Goal: Task Accomplishment & Management: Manage account settings

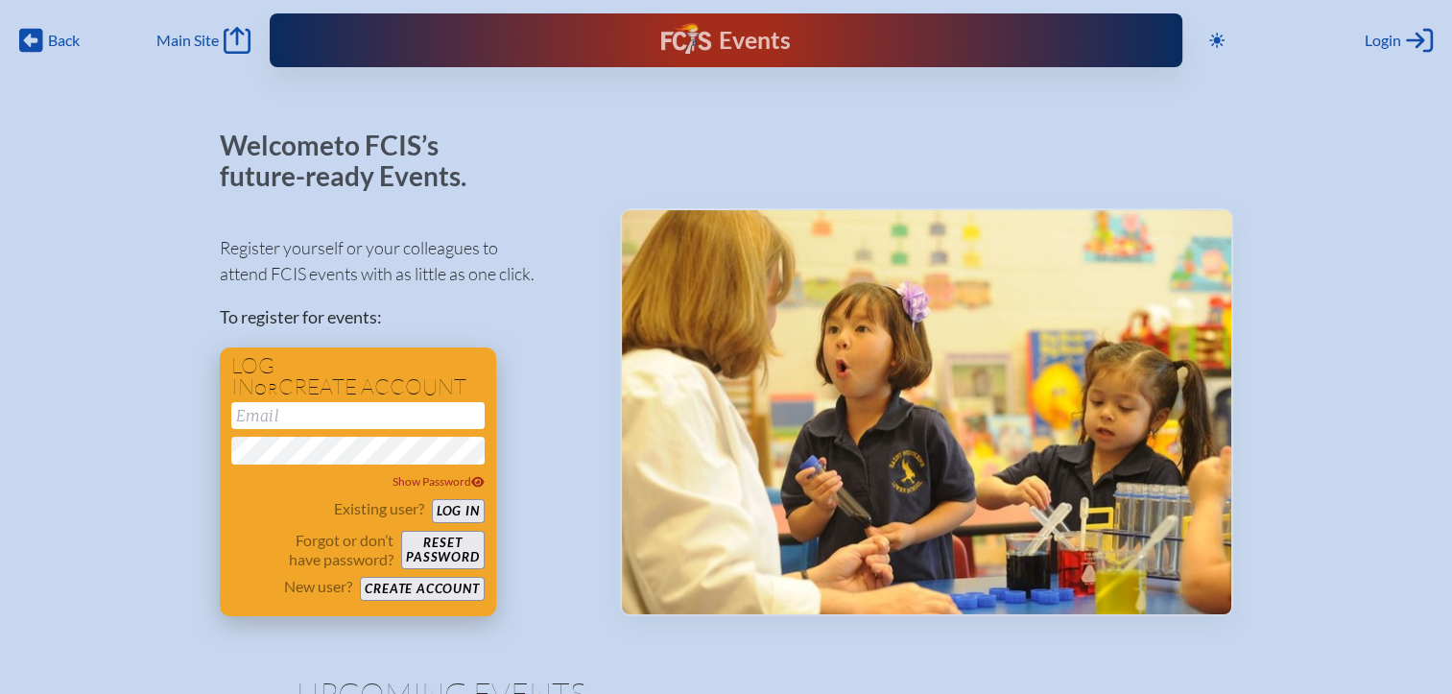
type input "[EMAIL_ADDRESS][DOMAIN_NAME]"
click at [479, 510] on button "Log in" at bounding box center [458, 511] width 53 height 24
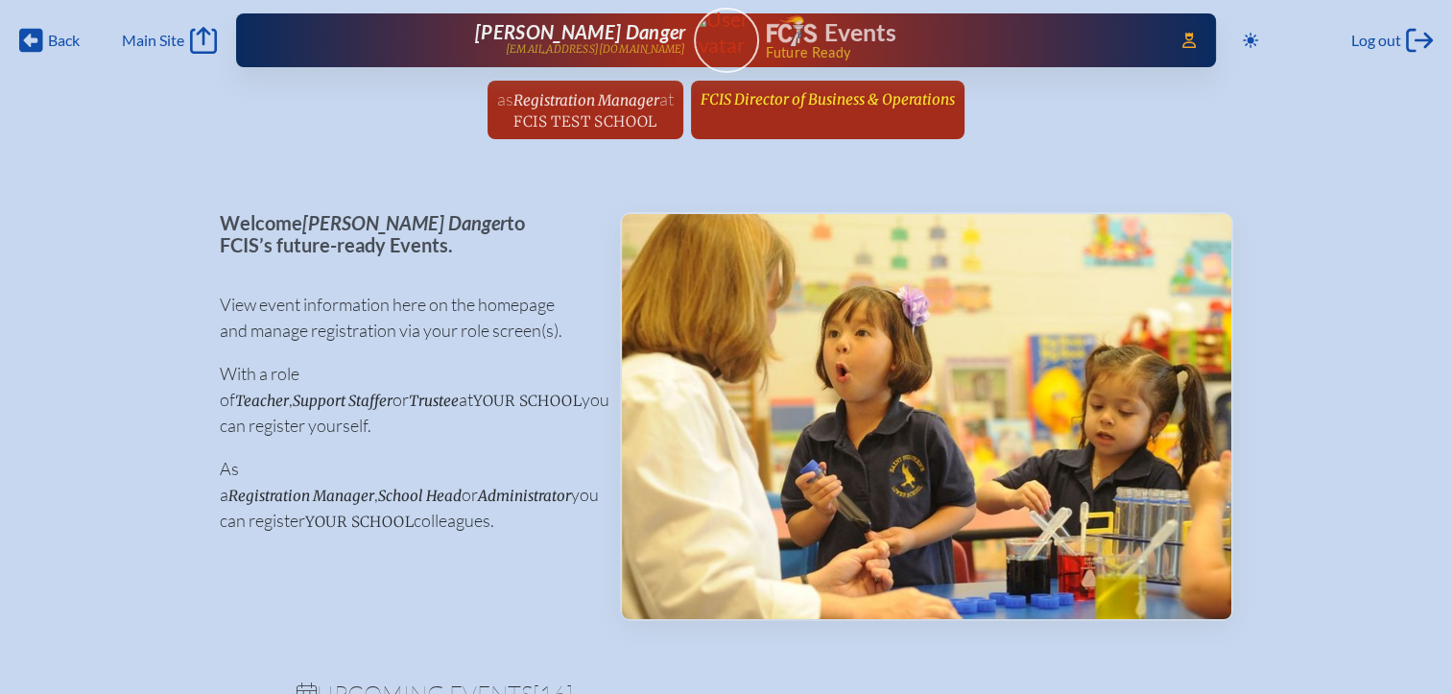
click at [736, 98] on span "FCIS Director of Business & Operations" at bounding box center [828, 99] width 254 height 18
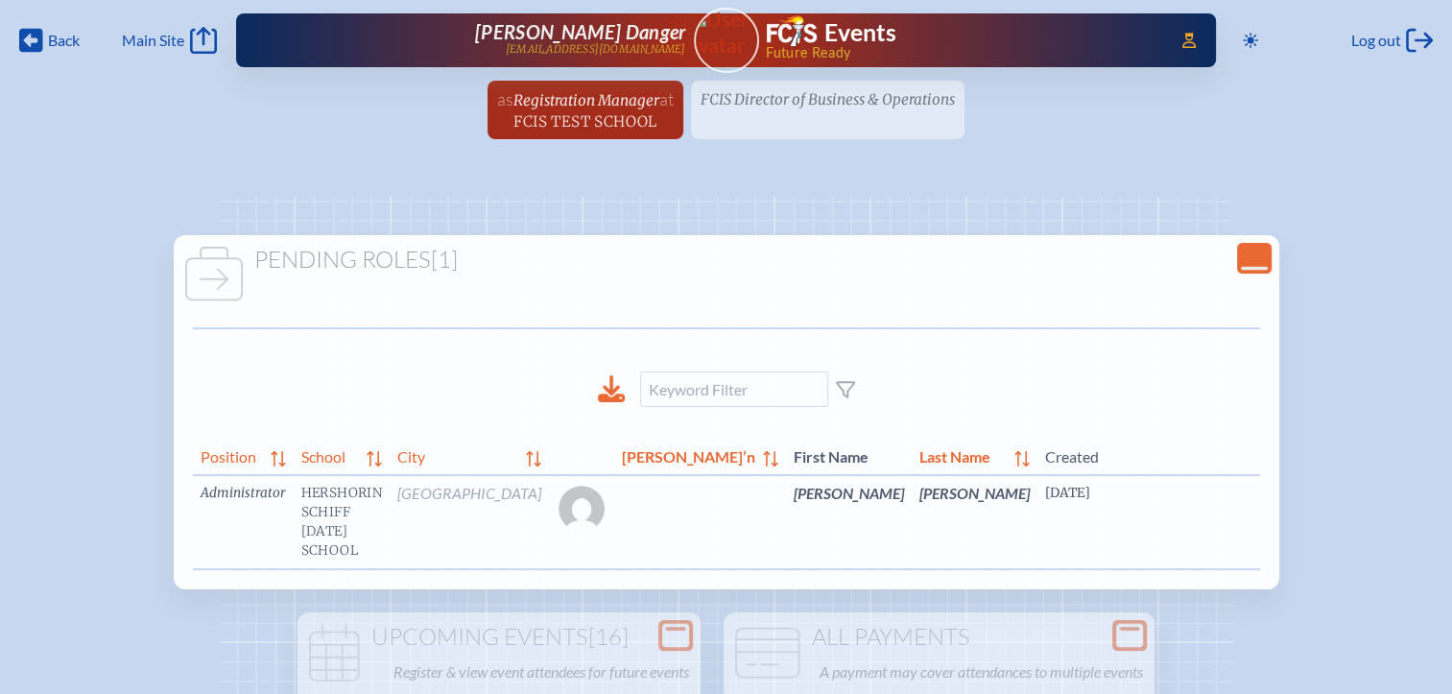
scroll to position [0, 36]
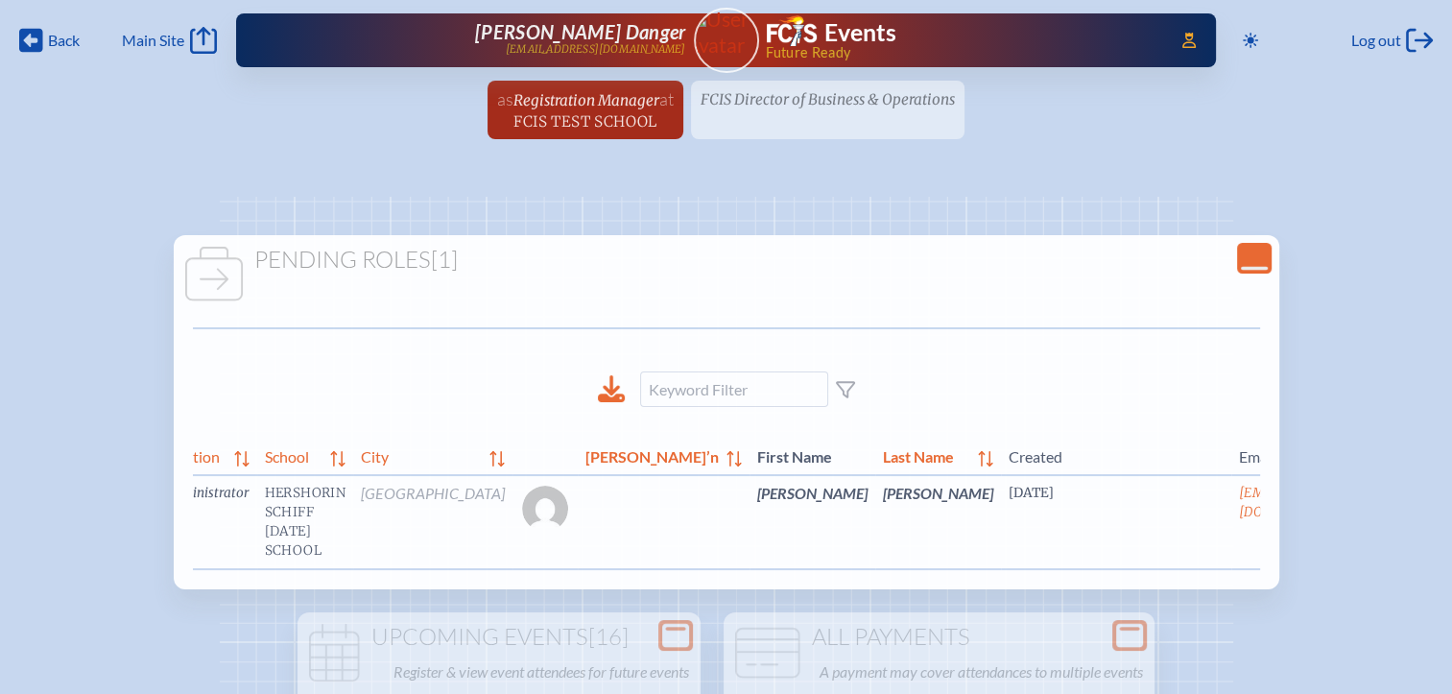
click at [1366, 536] on link "edit Person’s Details" at bounding box center [1398, 521] width 64 height 60
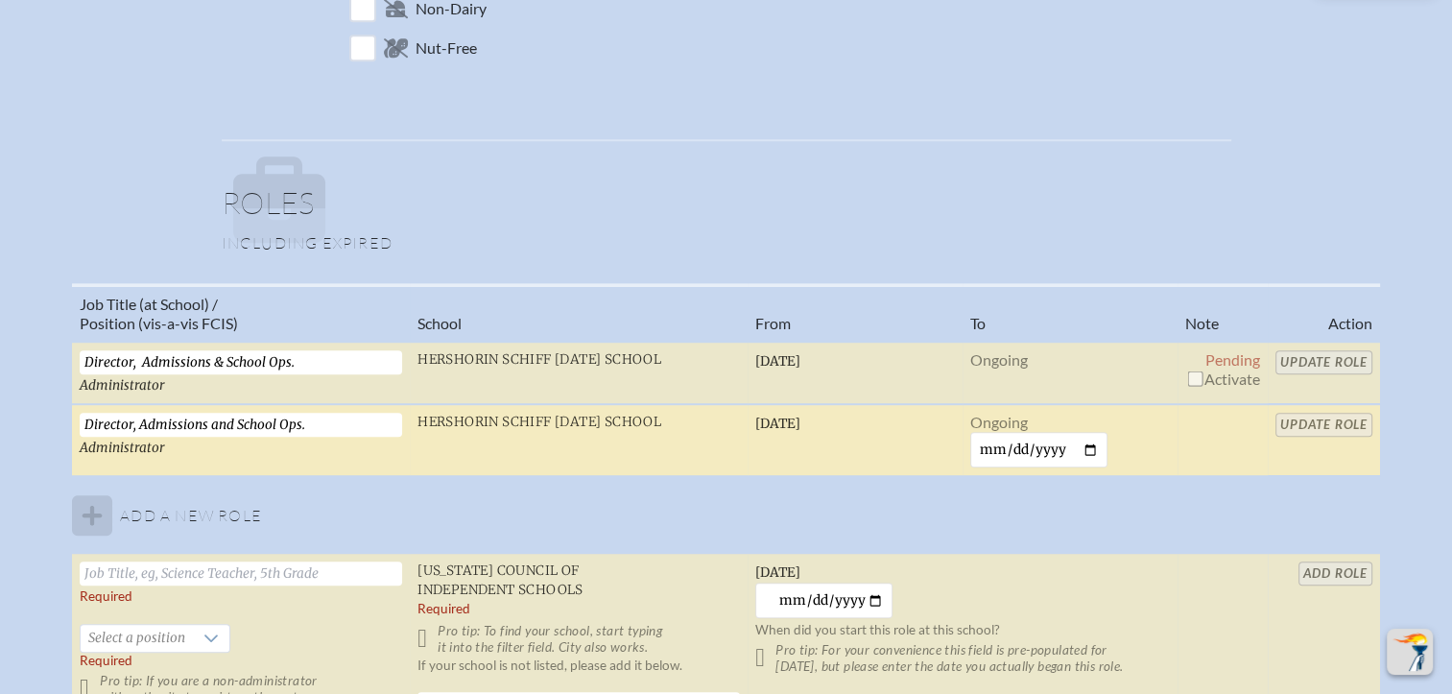
scroll to position [1152, 0]
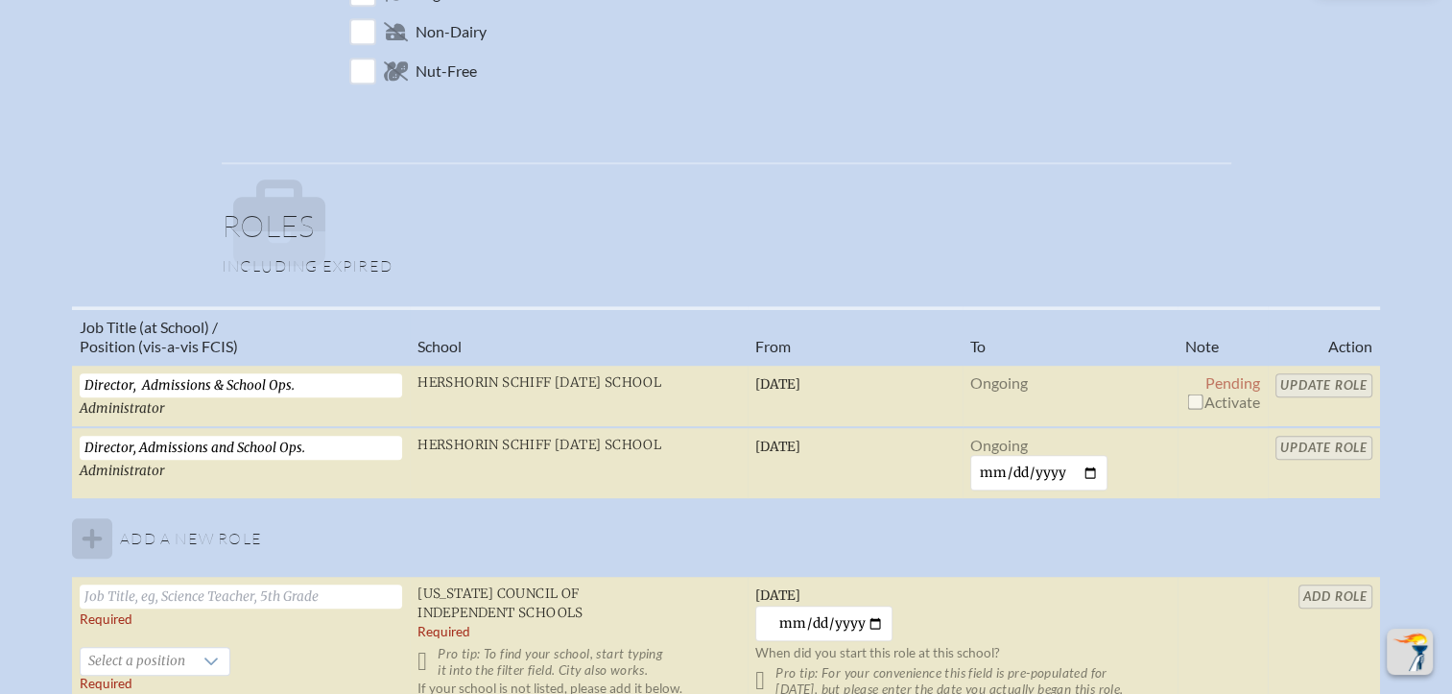
click at [1187, 393] on input "checkbox" at bounding box center [1194, 400] width 15 height 15
checkbox input "true"
click at [1340, 384] on input "Update Role" at bounding box center [1323, 385] width 97 height 24
